Goal: Transaction & Acquisition: Purchase product/service

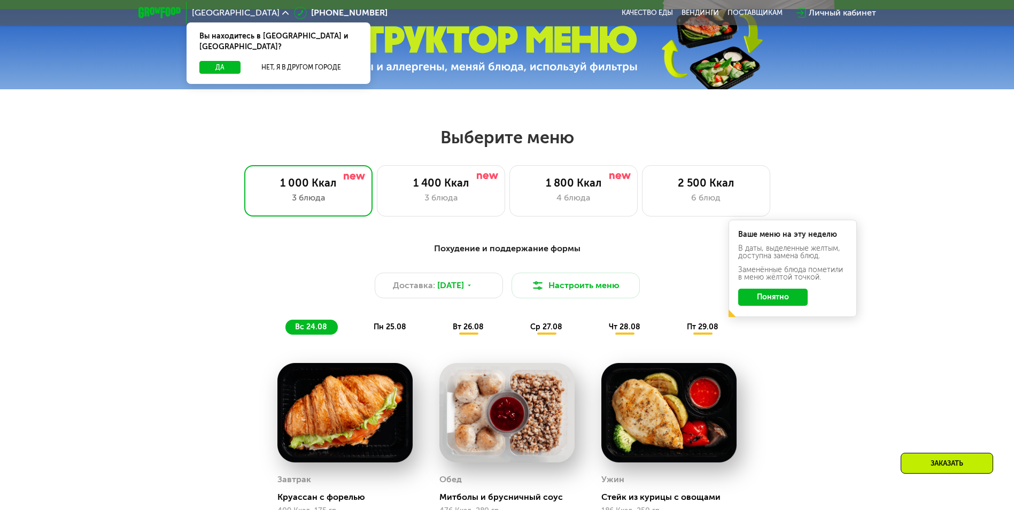
scroll to position [481, 0]
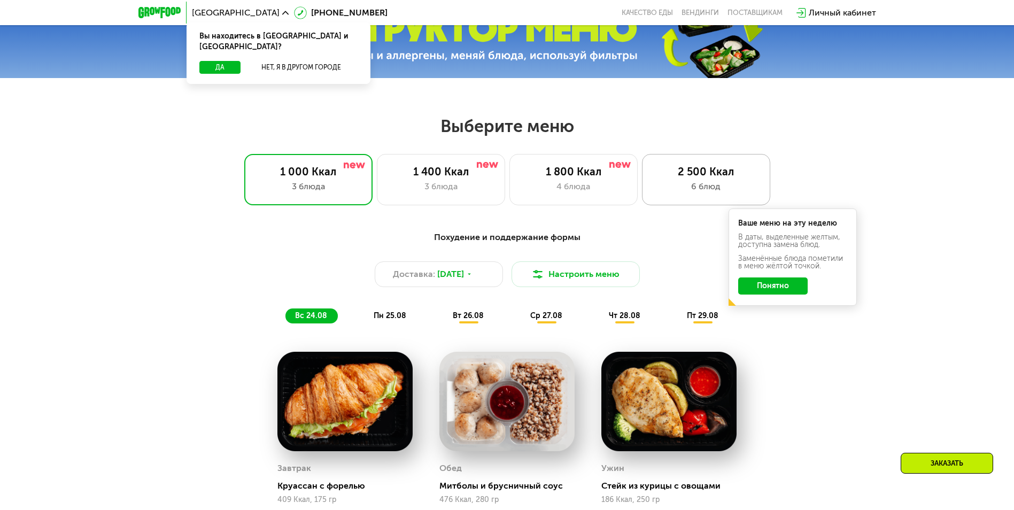
click at [694, 178] on div "2 500 Ккал" at bounding box center [706, 171] width 106 height 13
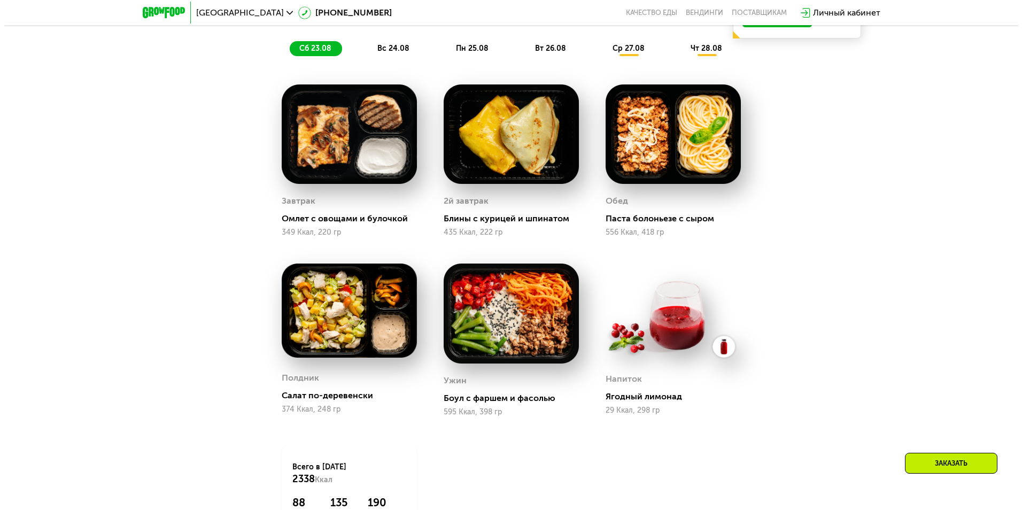
scroll to position [695, 0]
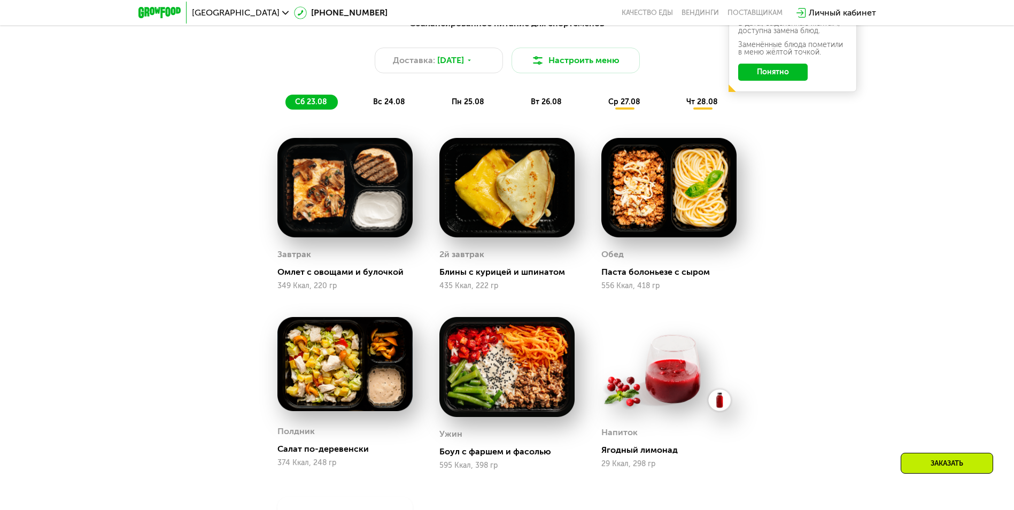
click at [402, 104] on span "вс 24.08" at bounding box center [389, 101] width 32 height 9
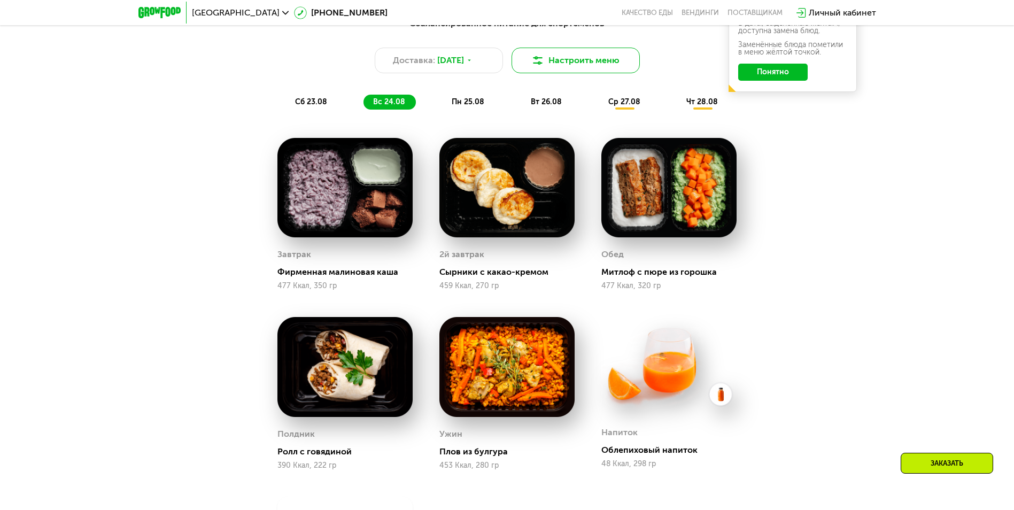
click at [610, 69] on button "Настроить меню" at bounding box center [575, 61] width 128 height 26
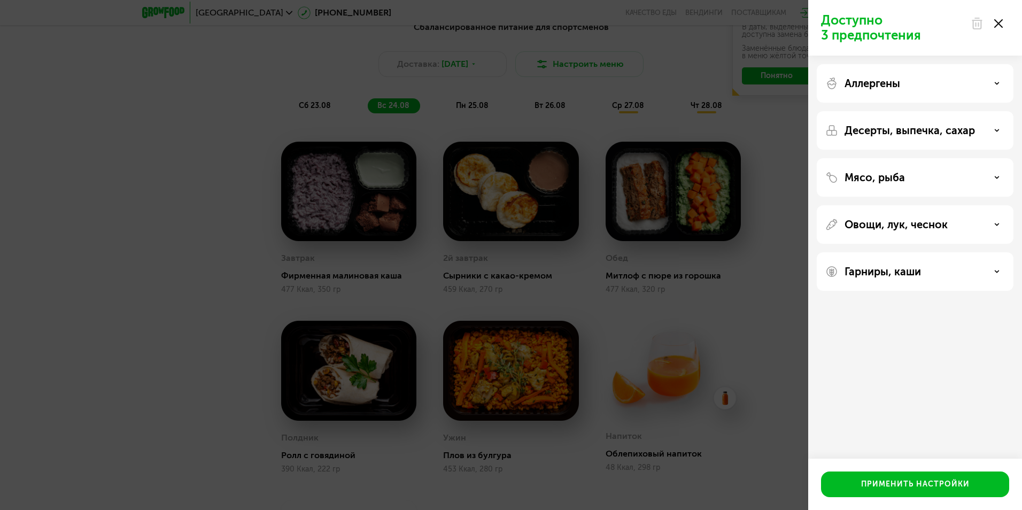
click at [902, 89] on div "Аллергены" at bounding box center [915, 83] width 180 height 13
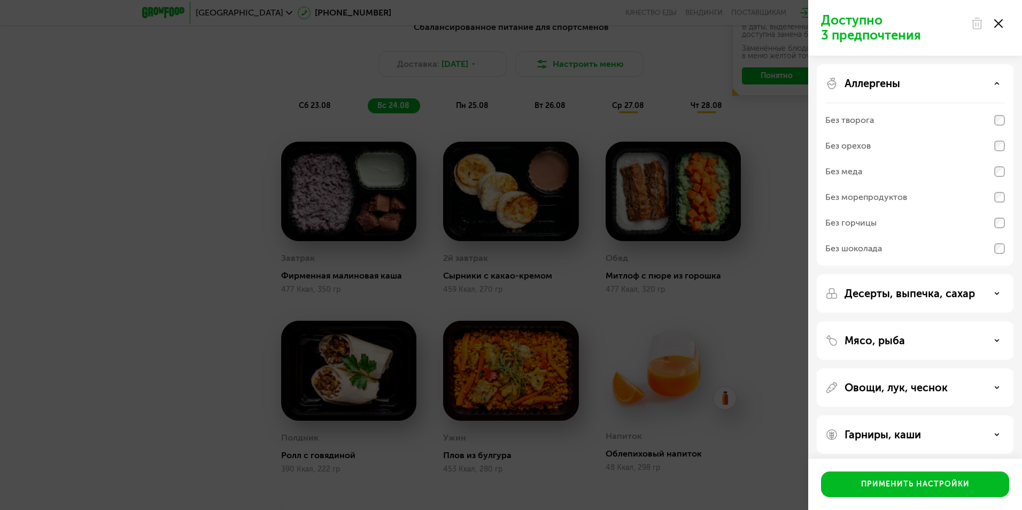
click at [925, 321] on div "Десерты, выпечка, сахар" at bounding box center [915, 340] width 197 height 38
click at [927, 293] on p "Десерты, выпечка, сахар" at bounding box center [909, 293] width 130 height 13
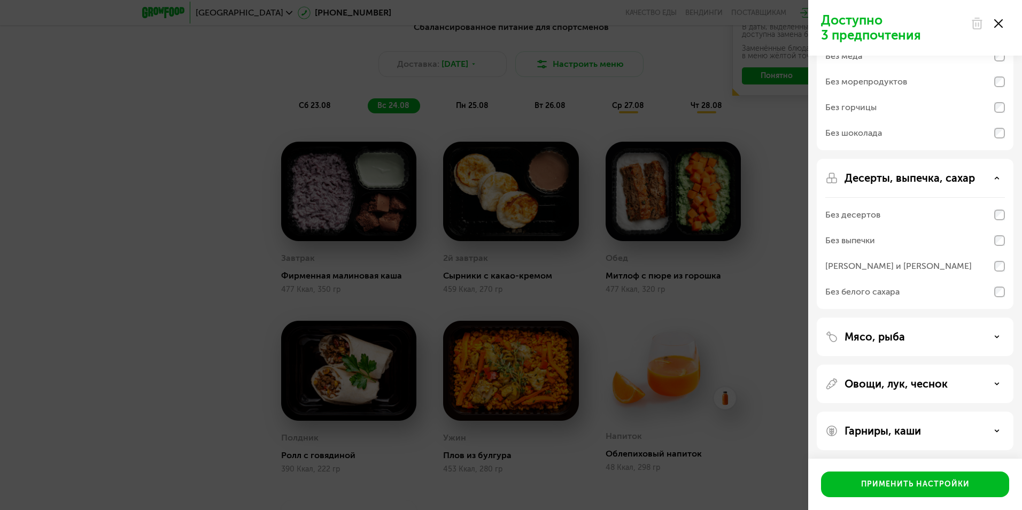
scroll to position [118, 0]
click at [877, 335] on p "Мясо, рыба" at bounding box center [874, 334] width 60 height 13
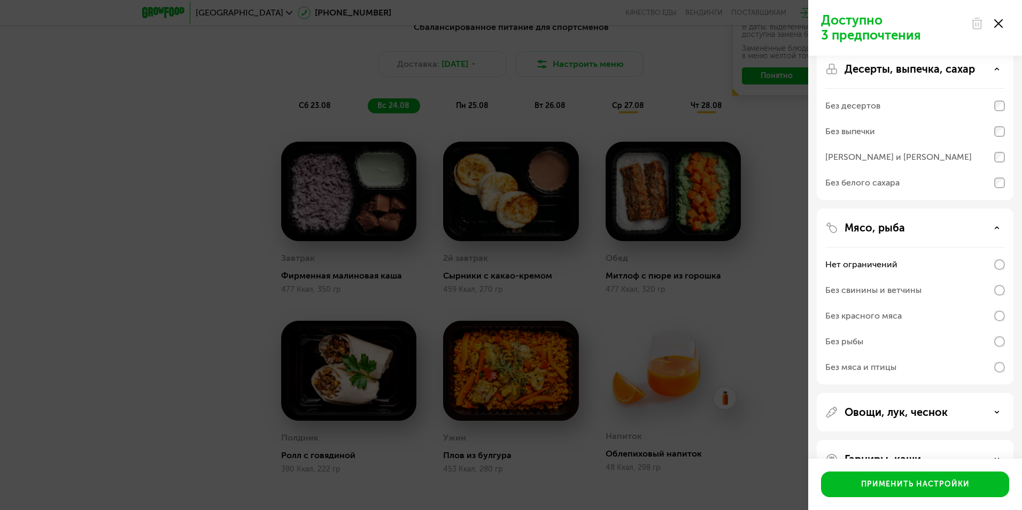
scroll to position [255, 0]
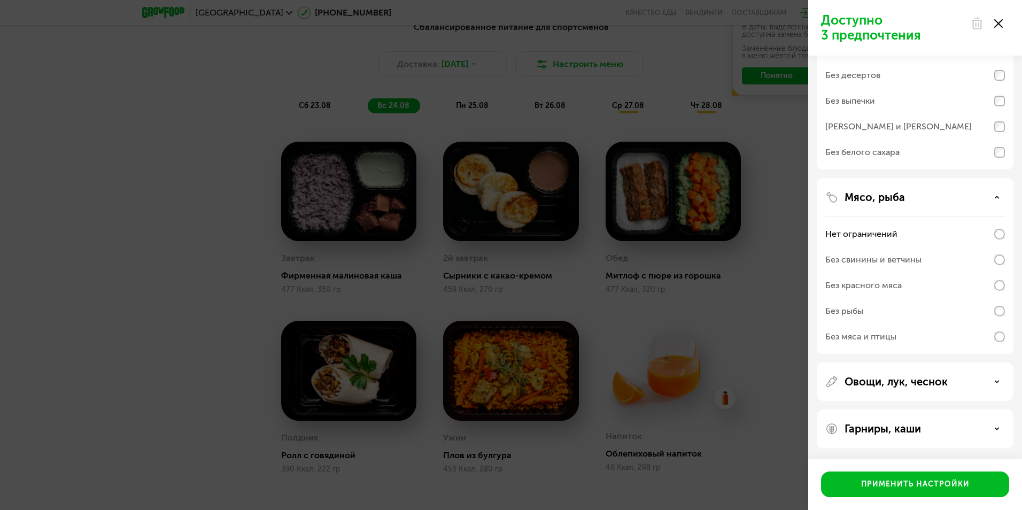
click at [887, 382] on p "Овощи, лук, чеснок" at bounding box center [895, 381] width 103 height 13
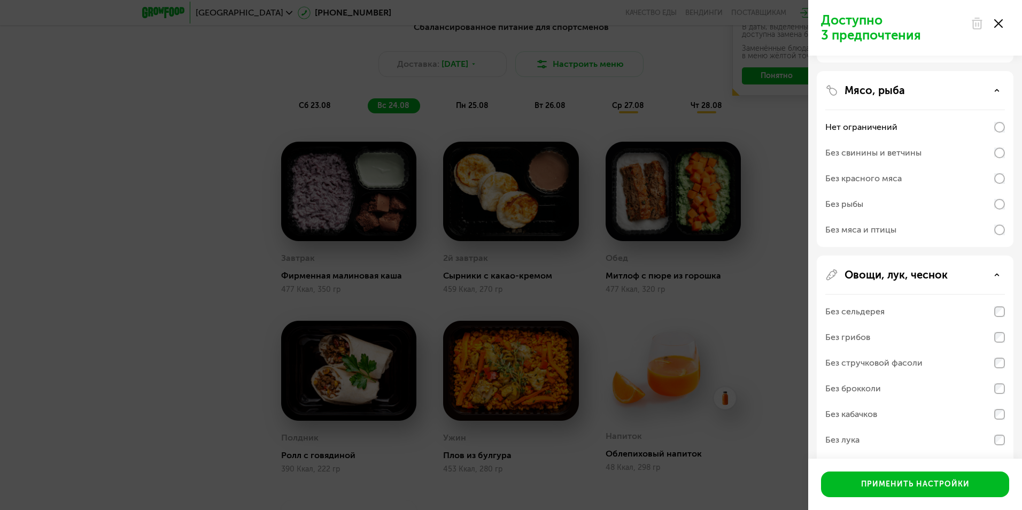
scroll to position [444, 0]
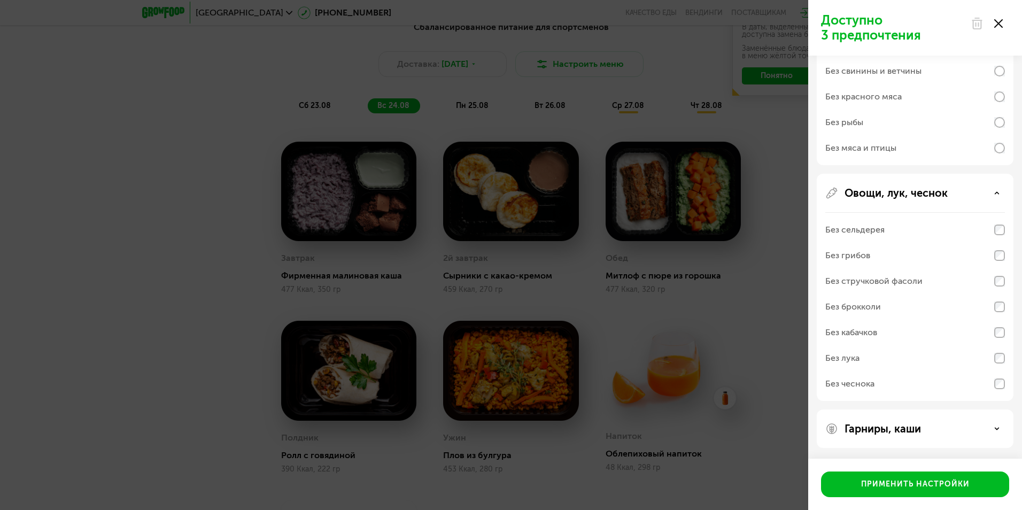
click at [883, 429] on p "Гарниры, каши" at bounding box center [882, 428] width 76 height 13
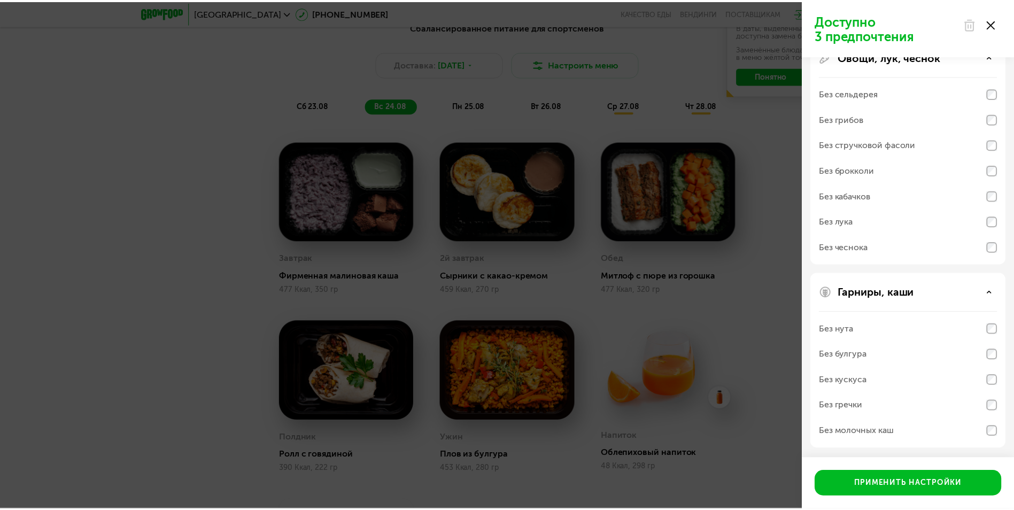
scroll to position [581, 0]
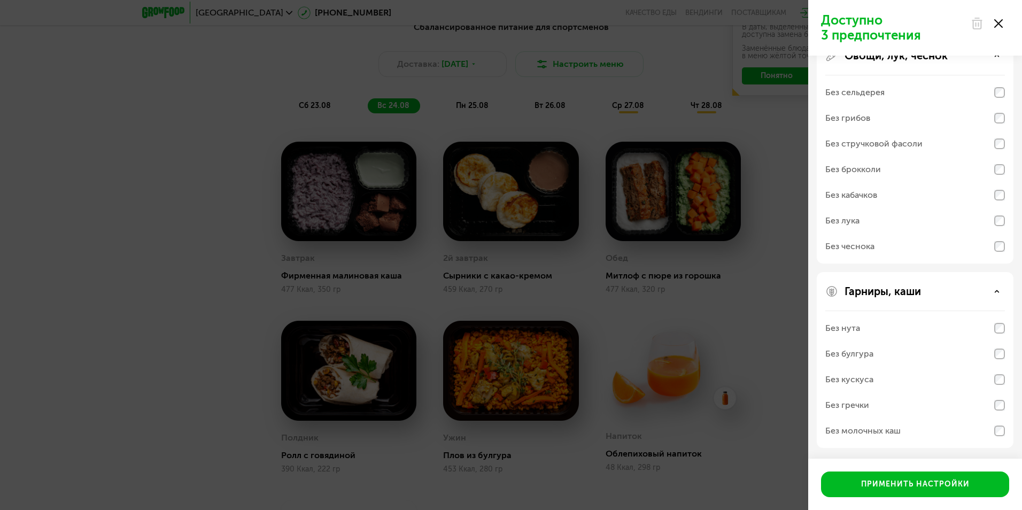
click at [999, 22] on use at bounding box center [998, 23] width 9 height 9
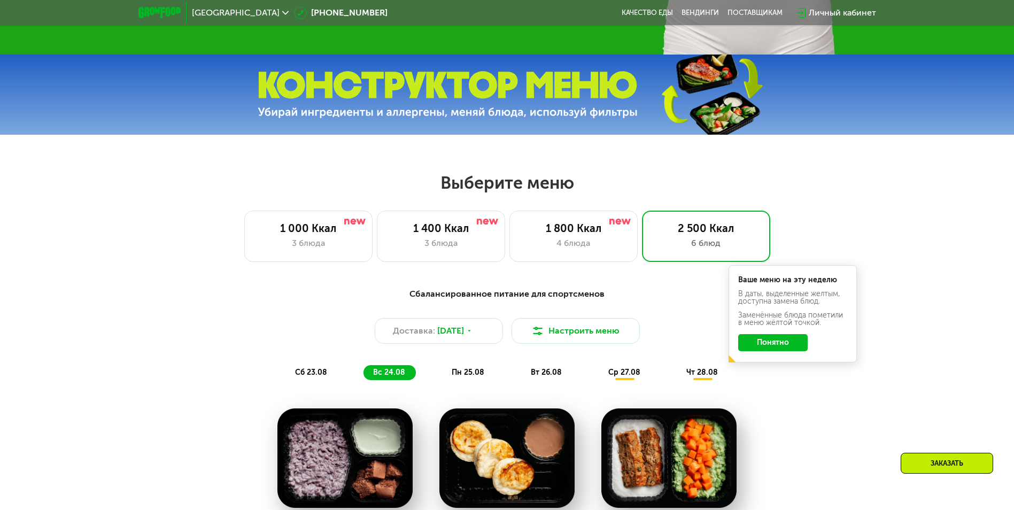
scroll to position [428, 0]
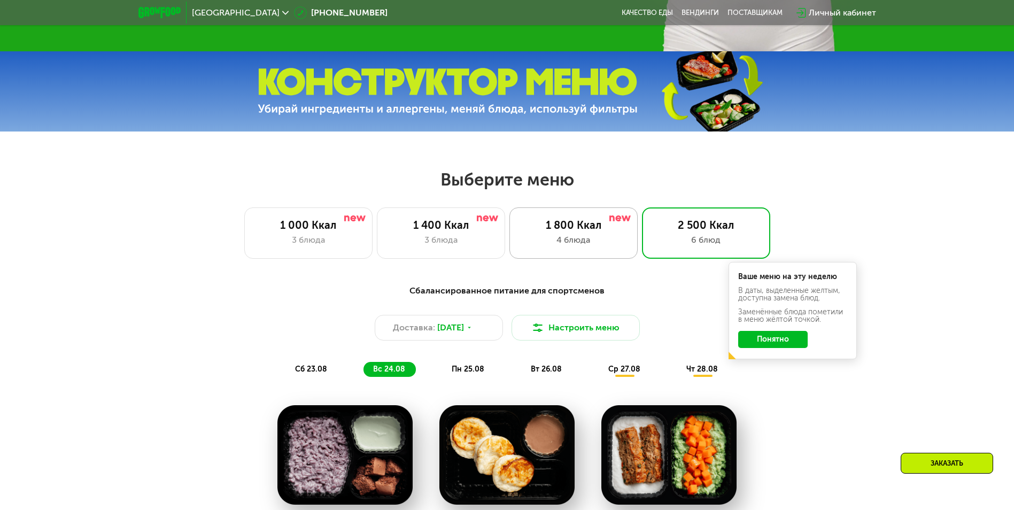
click at [617, 239] on div "4 блюда" at bounding box center [574, 240] width 106 height 13
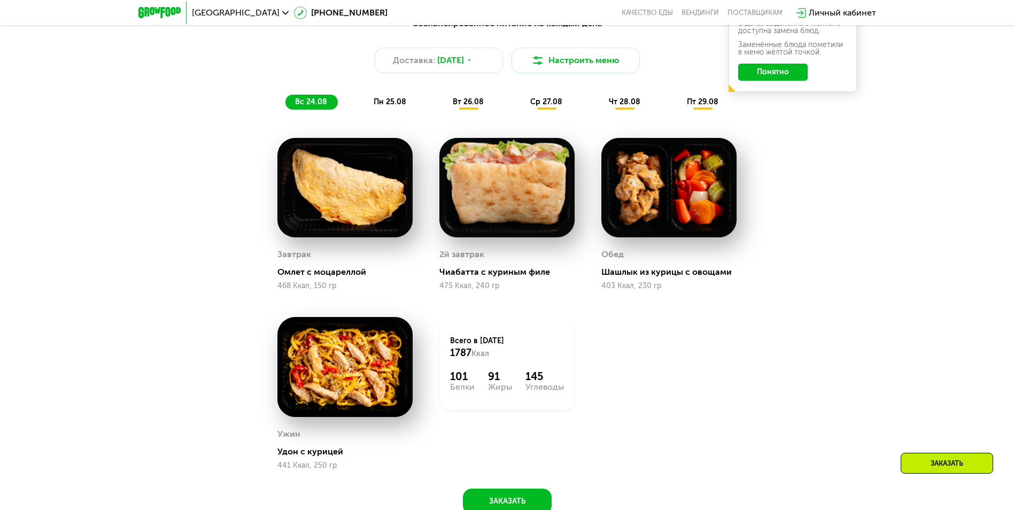
scroll to position [748, 0]
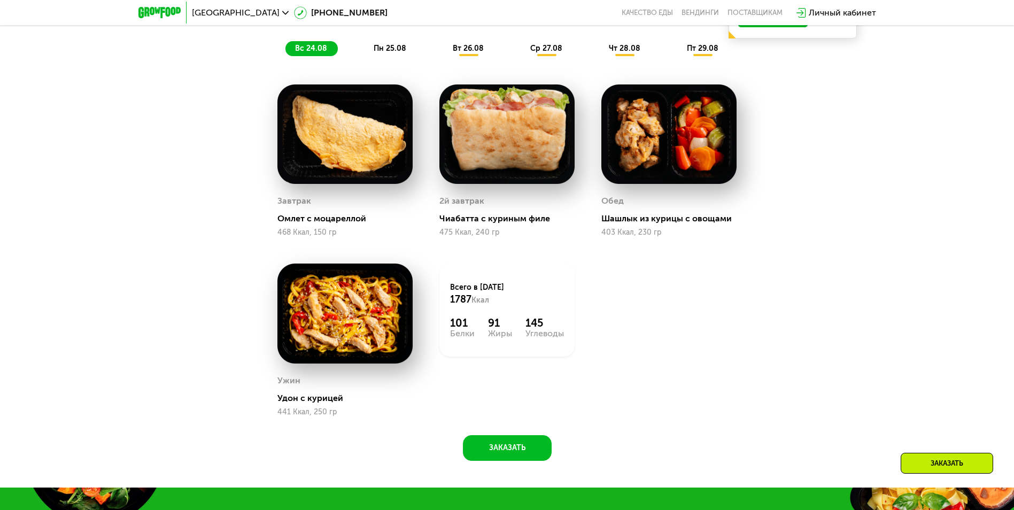
click at [399, 53] on span "пн 25.08" at bounding box center [390, 48] width 33 height 9
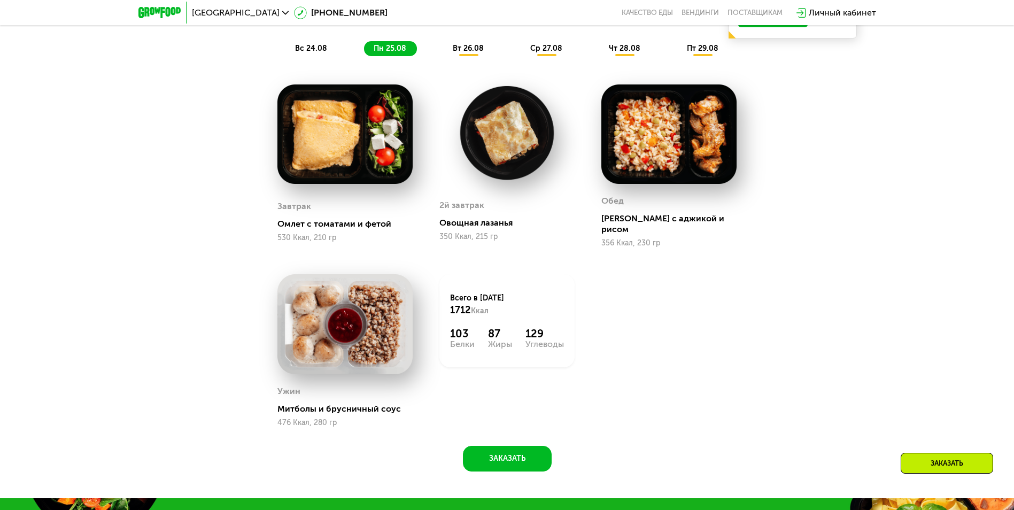
click at [466, 51] on span "вт 26.08" at bounding box center [468, 48] width 31 height 9
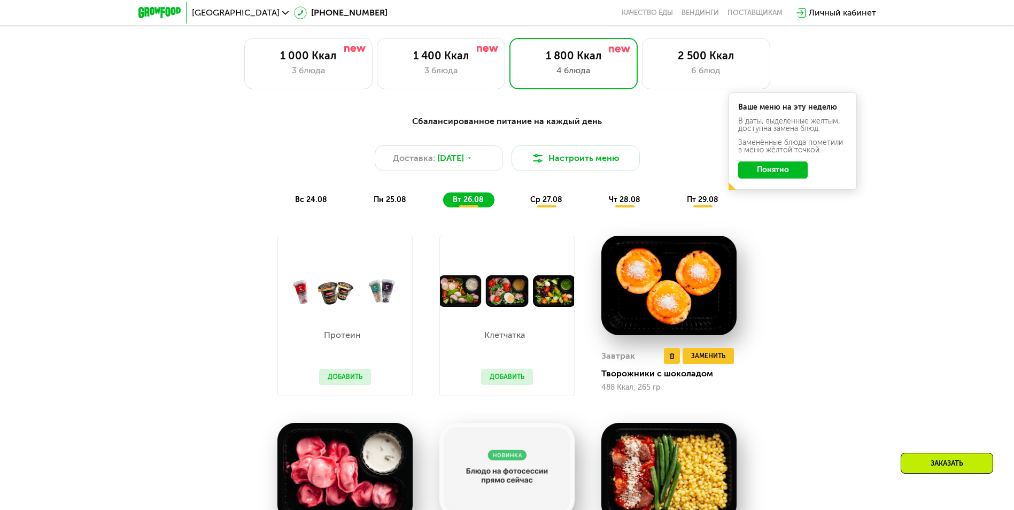
scroll to position [588, 0]
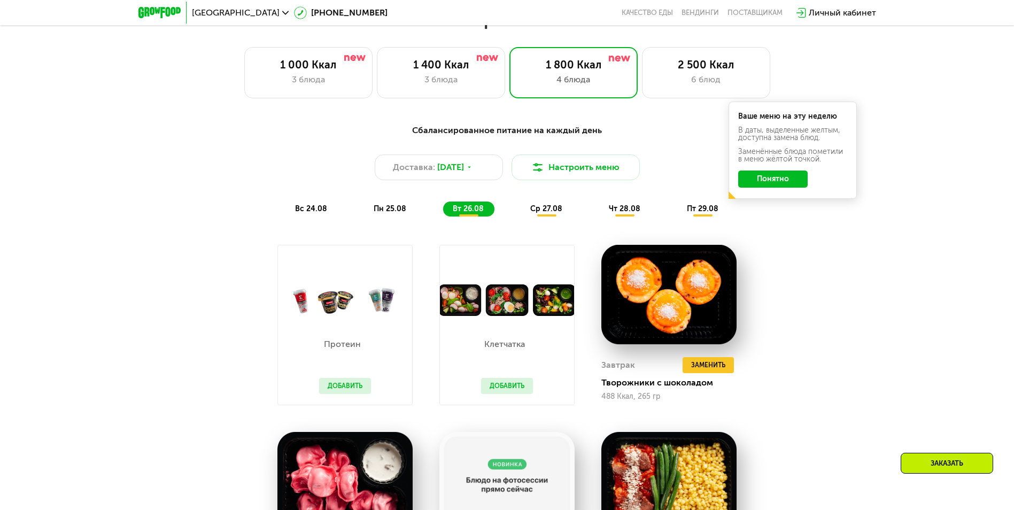
click at [547, 212] on span "ср 27.08" at bounding box center [546, 208] width 32 height 9
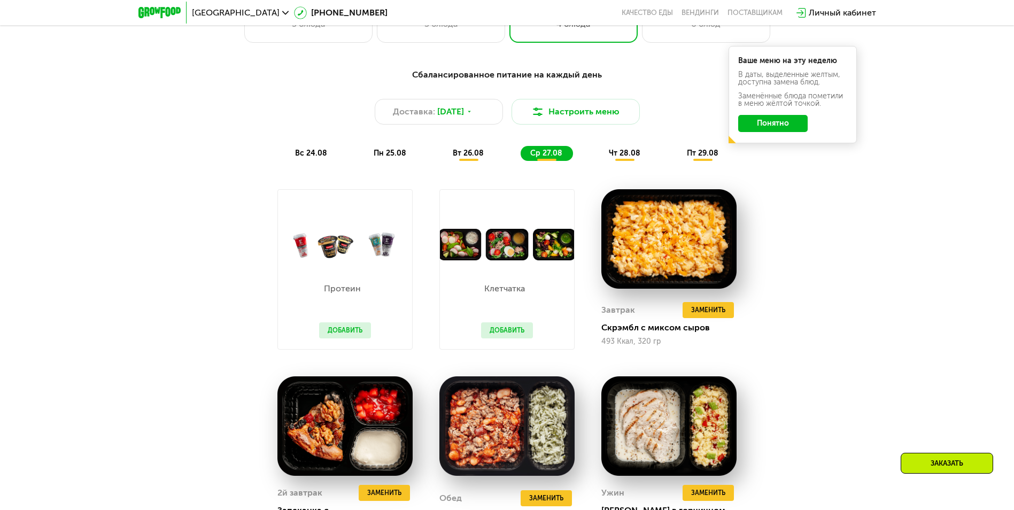
scroll to position [481, 0]
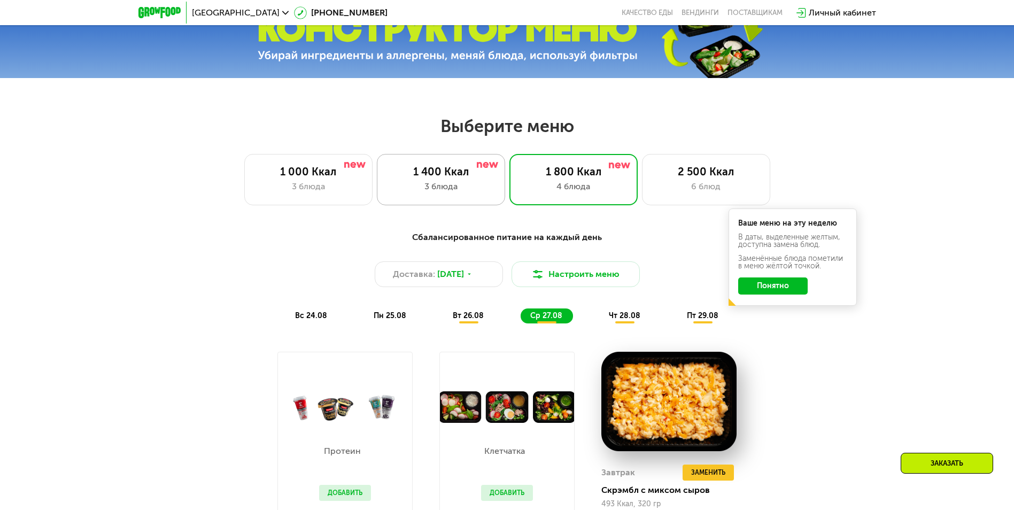
click at [451, 193] on div "3 блюда" at bounding box center [441, 186] width 106 height 13
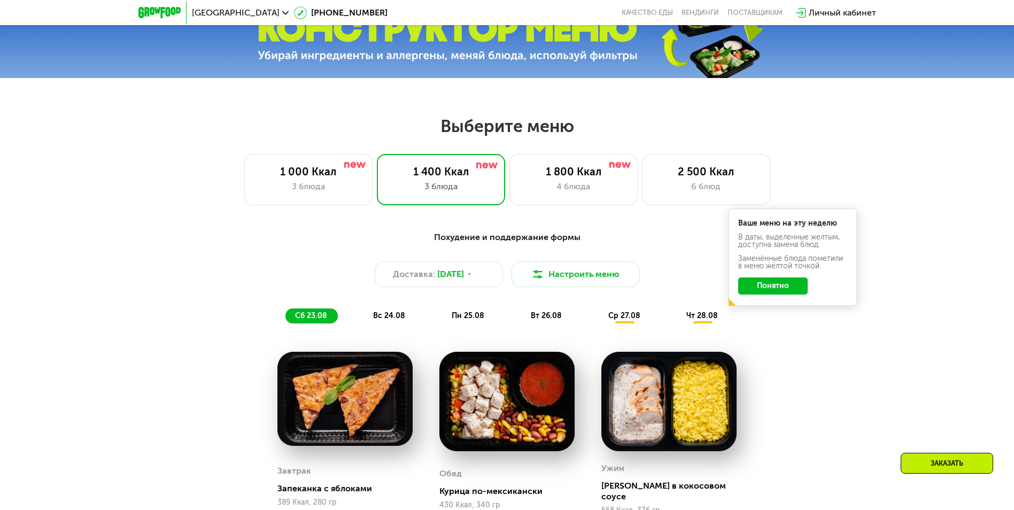
scroll to position [534, 0]
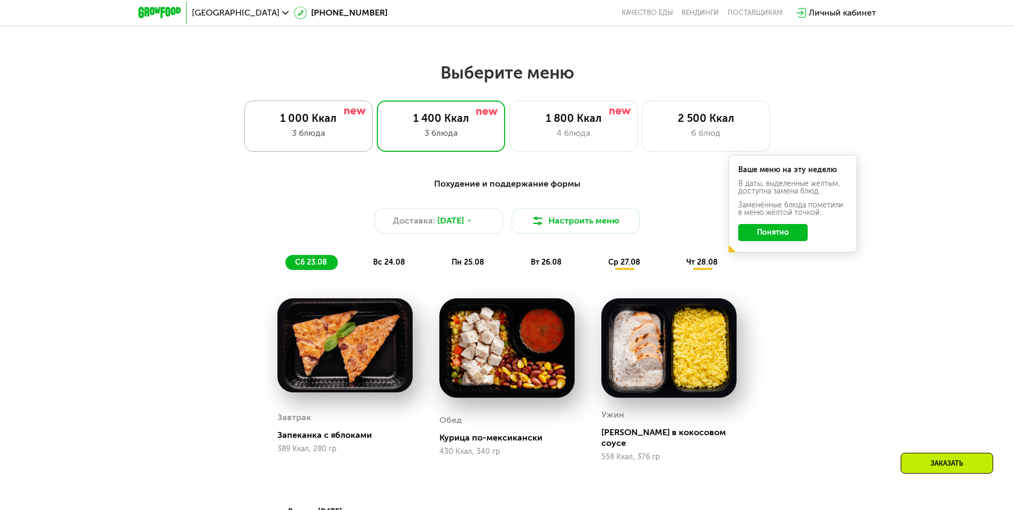
click at [324, 139] on div "3 блюда" at bounding box center [308, 133] width 106 height 13
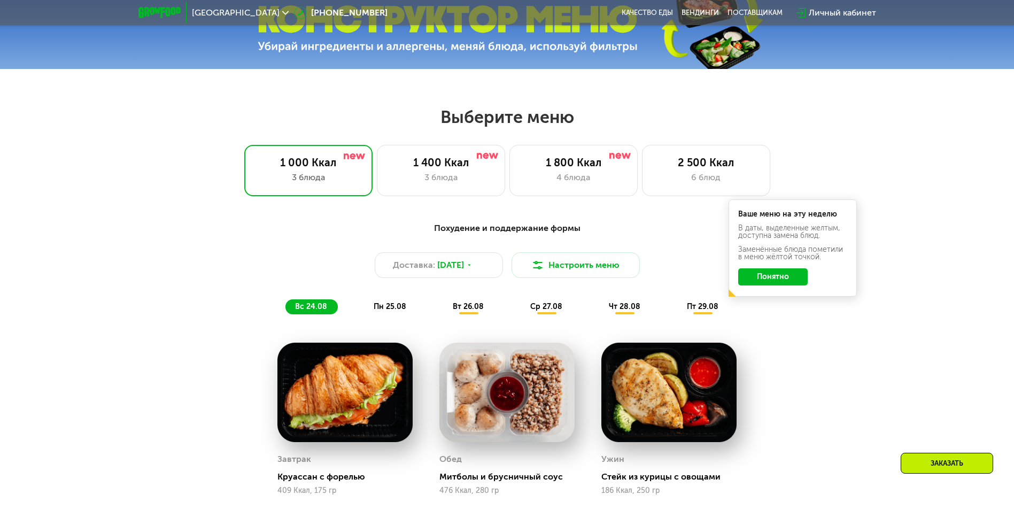
scroll to position [641, 0]
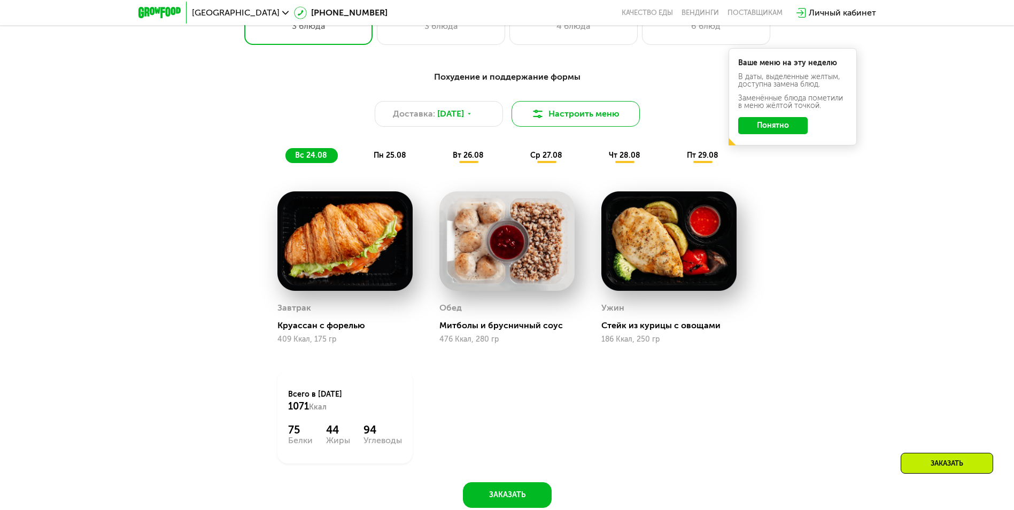
click at [610, 117] on button "Настроить меню" at bounding box center [575, 114] width 128 height 26
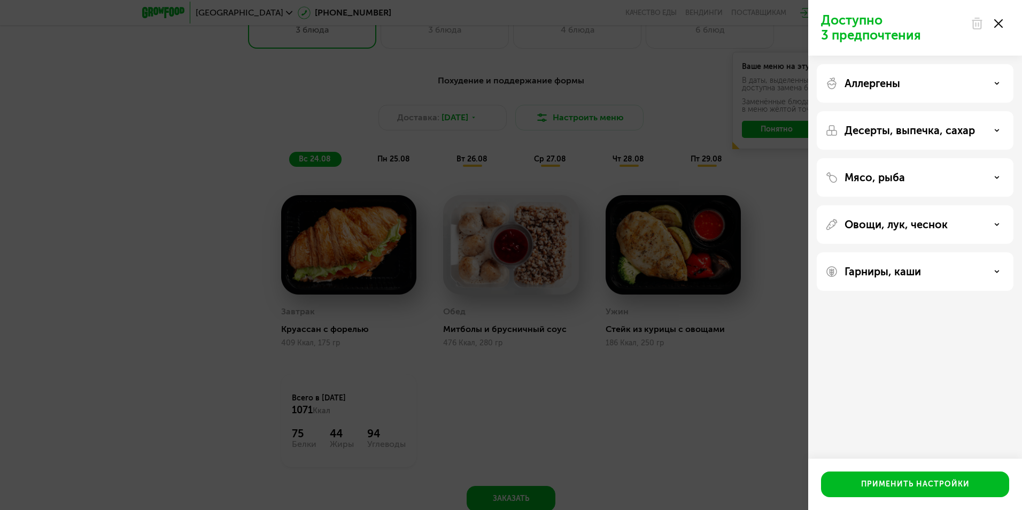
drag, startPoint x: 0, startPoint y: 100, endPoint x: 50, endPoint y: 116, distance: 52.6
click at [5, 102] on div "Доступно 3 предпочтения Аллергены Десерты, выпечка, сахар Мясо, рыба Овощи, лук…" at bounding box center [511, 255] width 1022 height 510
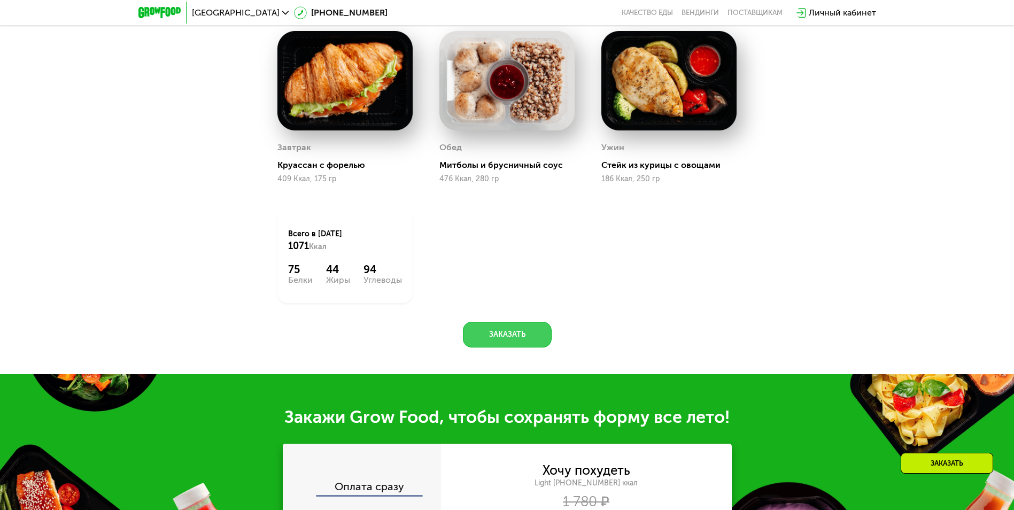
click at [510, 327] on button "Заказать" at bounding box center [507, 335] width 89 height 26
